Goal: Navigation & Orientation: Find specific page/section

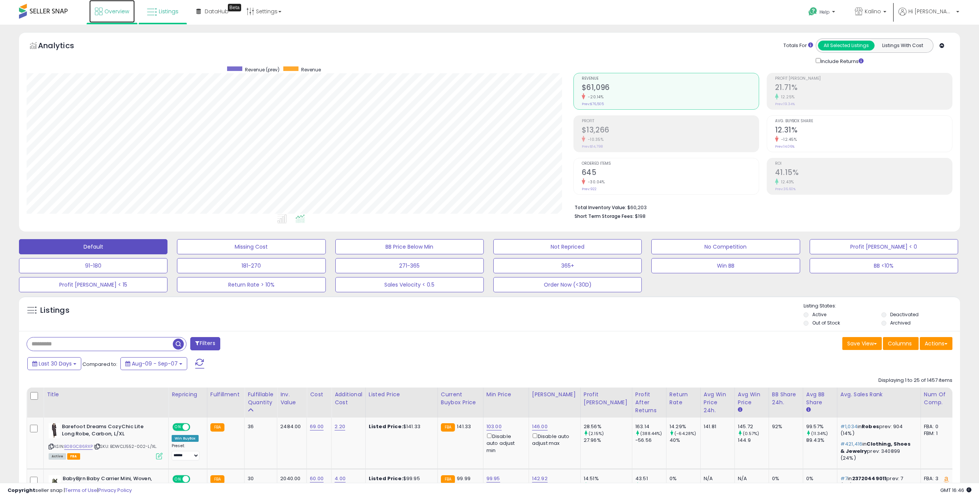
click at [117, 14] on span "Overview" at bounding box center [116, 12] width 25 height 8
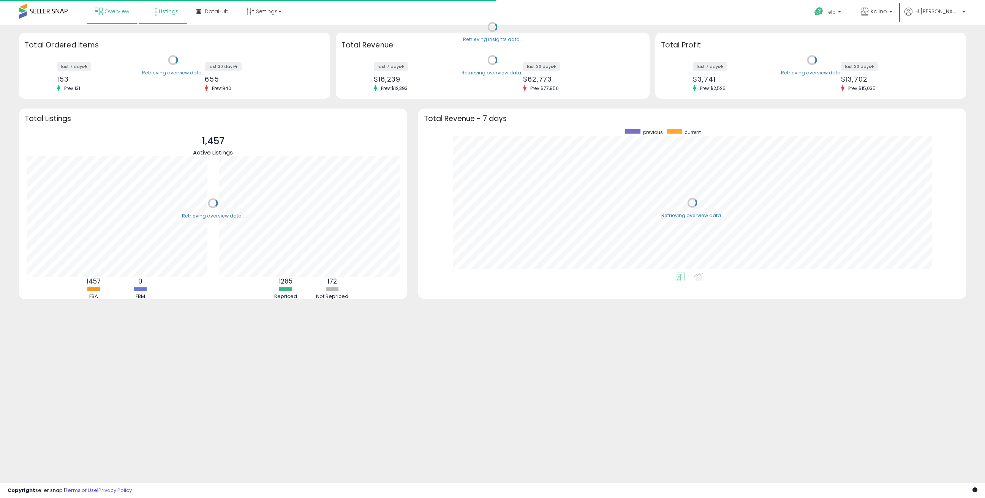
scroll to position [144, 532]
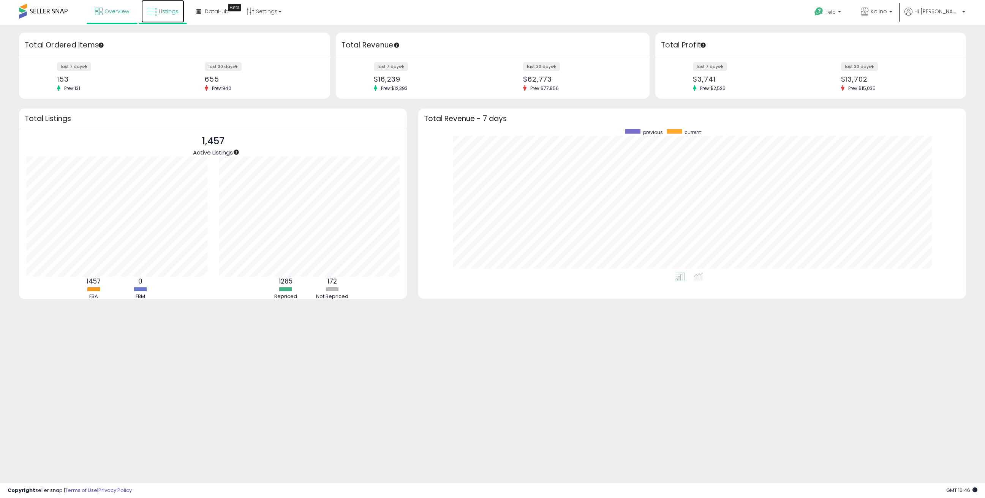
click at [164, 14] on span "Listings" at bounding box center [169, 12] width 20 height 8
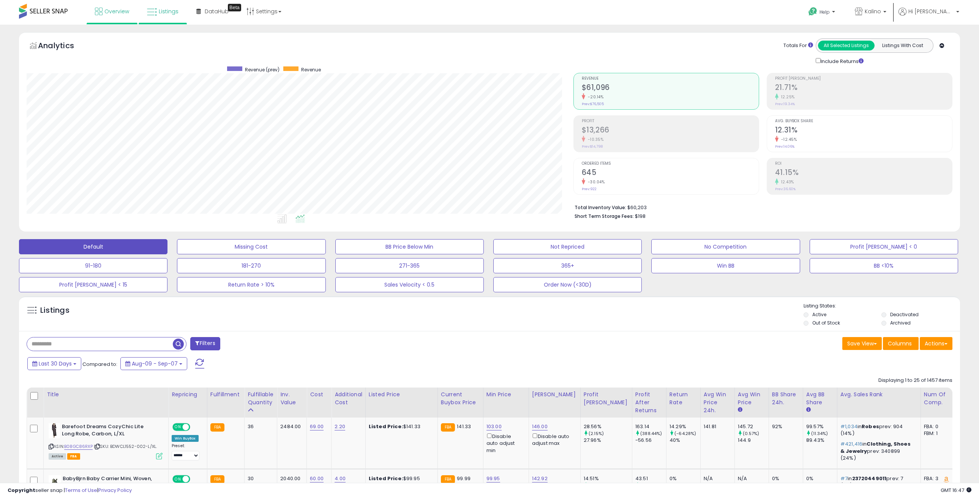
scroll to position [156, 546]
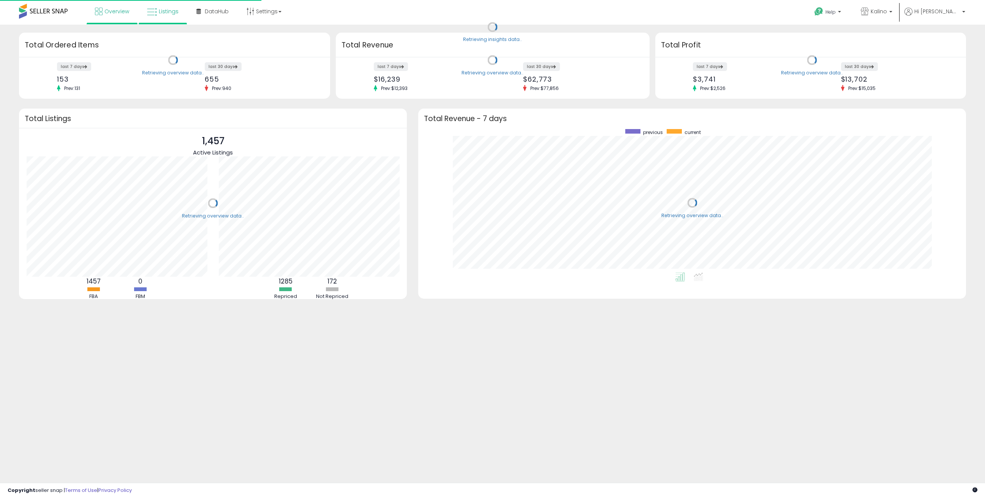
scroll to position [144, 532]
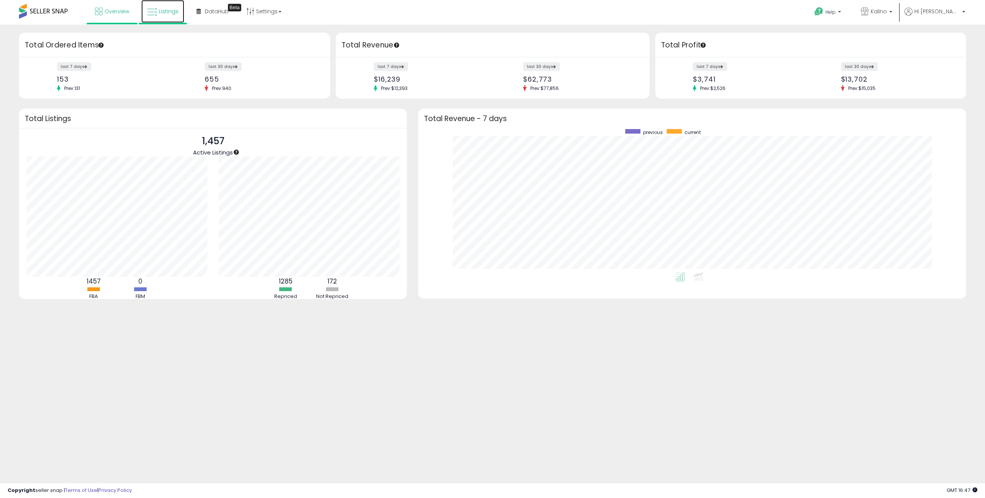
click at [172, 11] on span "Listings" at bounding box center [169, 12] width 20 height 8
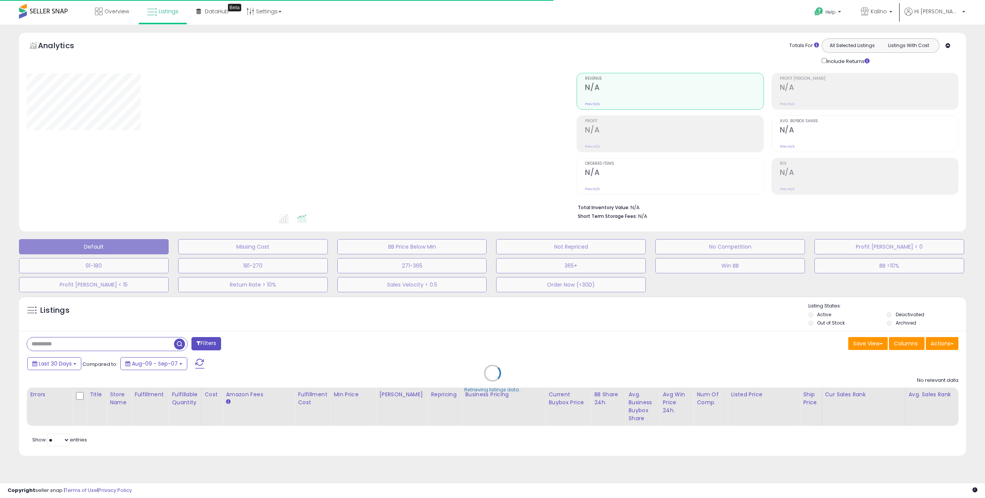
click at [355, 17] on div "Overview Listings Beta" at bounding box center [320, 16] width 652 height 32
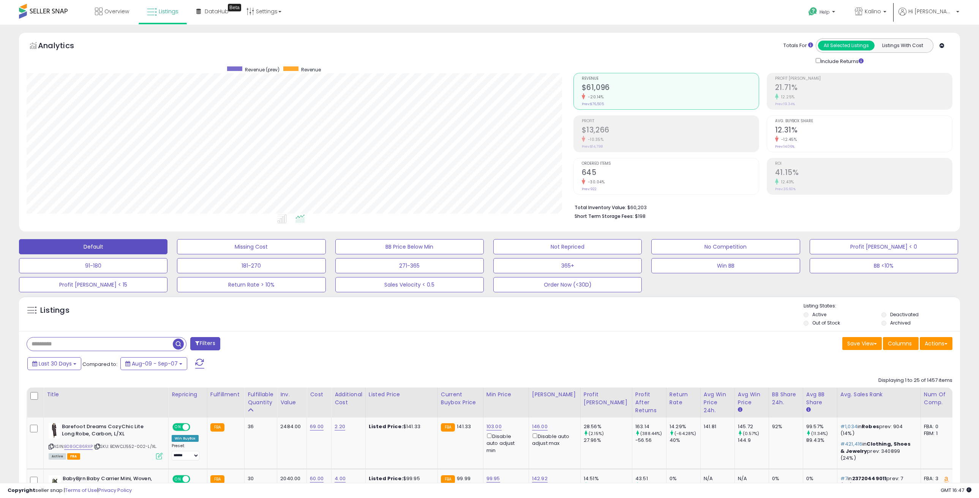
scroll to position [156, 546]
click at [497, 41] on div "Analytics Totals For All Selected Listings Listings With Cost Include Returns" at bounding box center [490, 51] width 926 height 27
click at [95, 19] on link "Overview" at bounding box center [112, 11] width 46 height 23
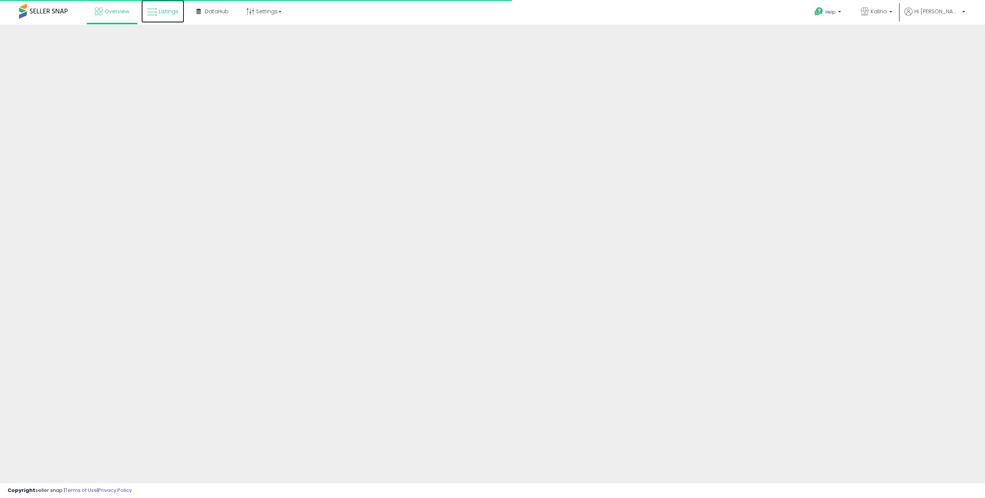
click at [158, 16] on link "Listings" at bounding box center [162, 11] width 43 height 23
